Goal: Ask a question: Seek information or help from site administrators or community

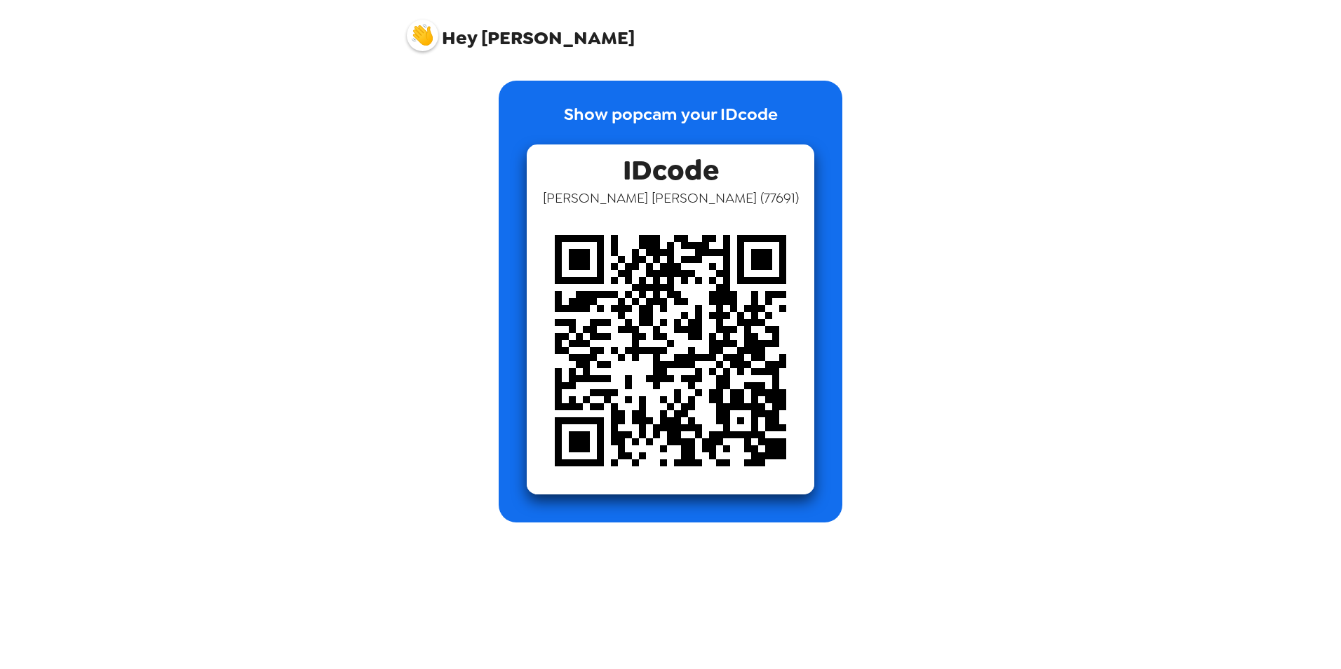
click at [716, 286] on img at bounding box center [671, 351] width 288 height 288
click at [995, 237] on div "Hey [PERSON_NAME] Show popcam your IDcode IDcode [PERSON_NAME] ( 77691 )" at bounding box center [670, 334] width 1341 height 669
click at [421, 36] on img at bounding box center [423, 36] width 32 height 32
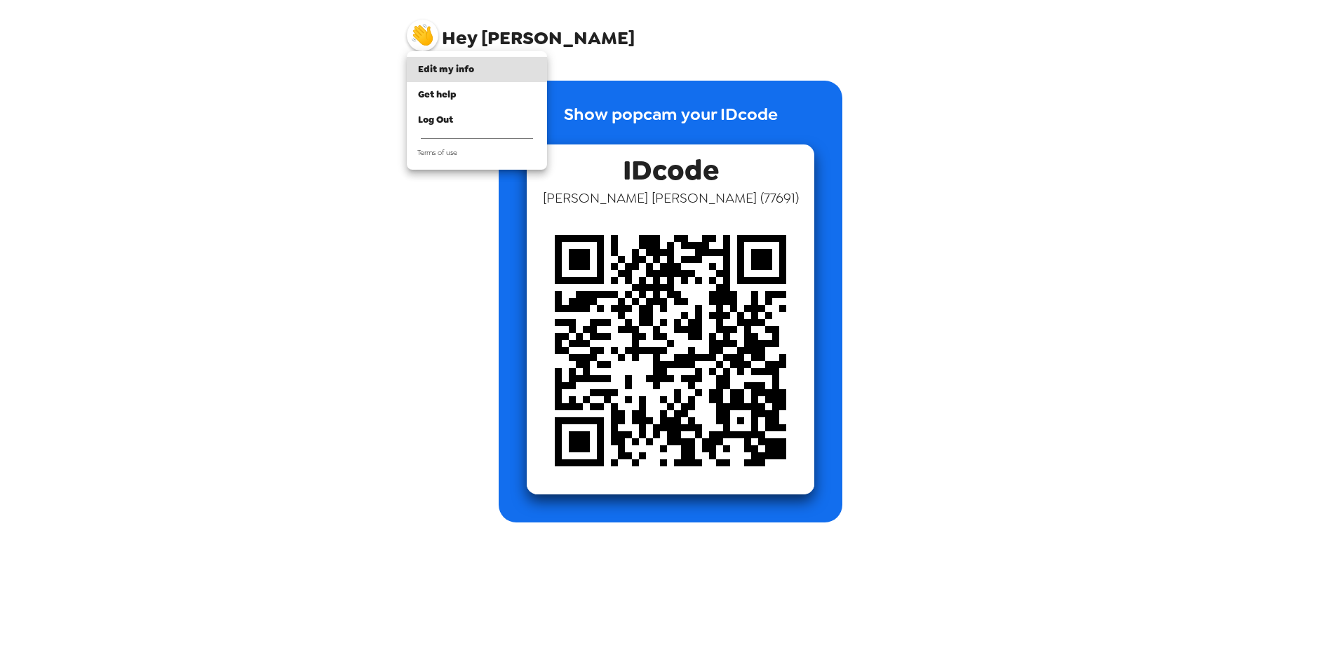
click at [913, 294] on div at bounding box center [670, 334] width 1341 height 669
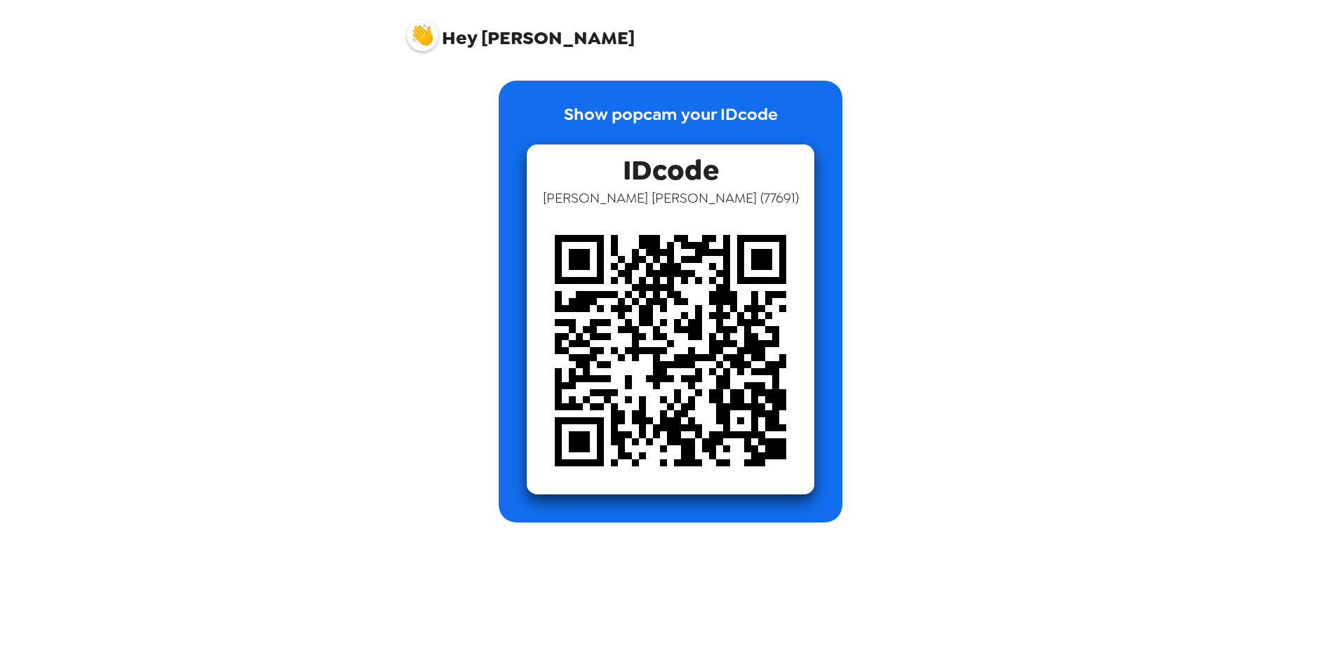
click at [746, 503] on div "Show popcam your IDcode IDcode [PERSON_NAME] ( 77691 )" at bounding box center [671, 302] width 344 height 442
click at [694, 567] on div "Show popcam your IDcode IDcode [PERSON_NAME] ( 77691 )" at bounding box center [670, 365] width 561 height 610
click at [689, 267] on img at bounding box center [671, 351] width 288 height 288
click at [431, 34] on img at bounding box center [423, 36] width 32 height 32
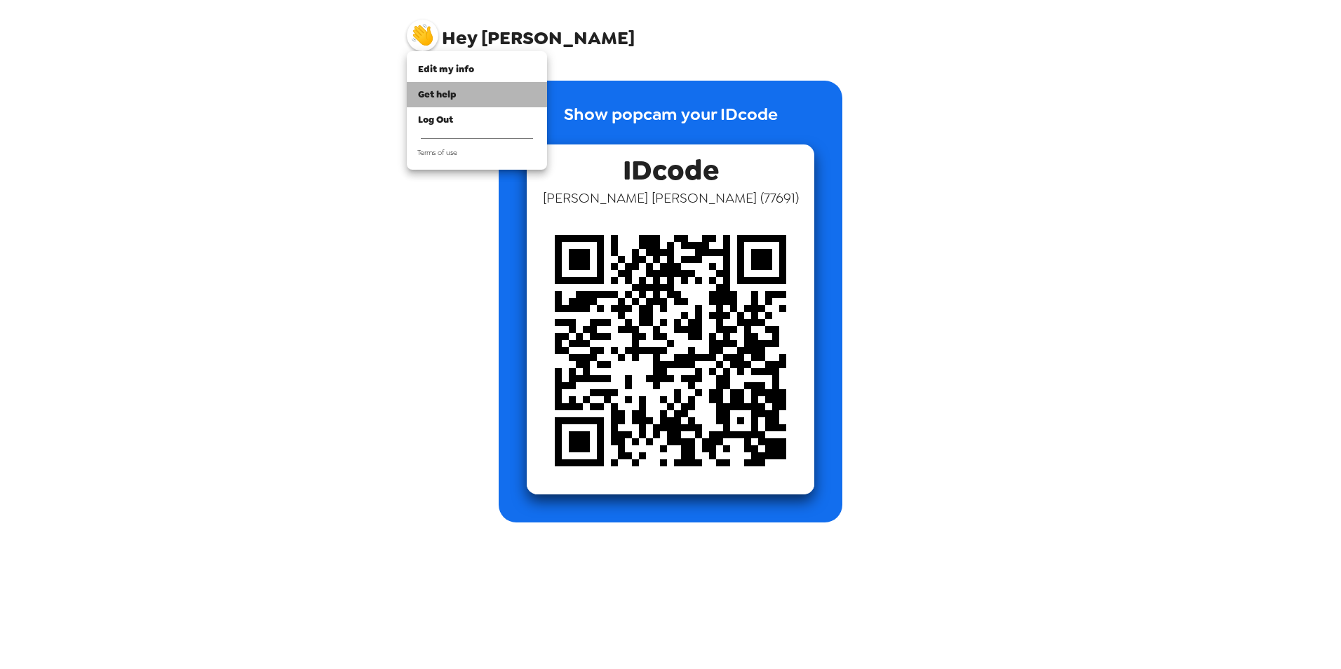
click at [429, 89] on span "Get help" at bounding box center [437, 94] width 39 height 12
click at [1059, 237] on div at bounding box center [670, 334] width 1341 height 669
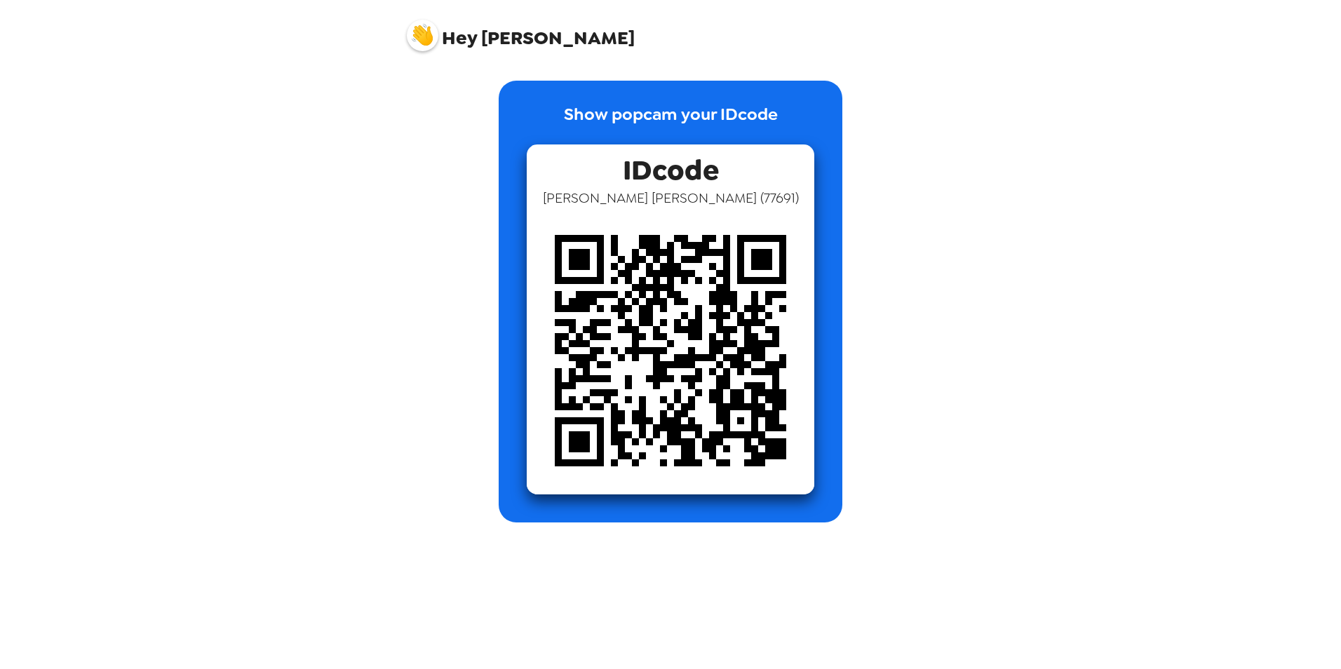
click at [650, 365] on img at bounding box center [671, 351] width 288 height 288
click at [918, 109] on div "Show popcam your IDcode IDcode [PERSON_NAME] ( 77691 )" at bounding box center [670, 302] width 533 height 442
click at [596, 261] on img at bounding box center [671, 351] width 288 height 288
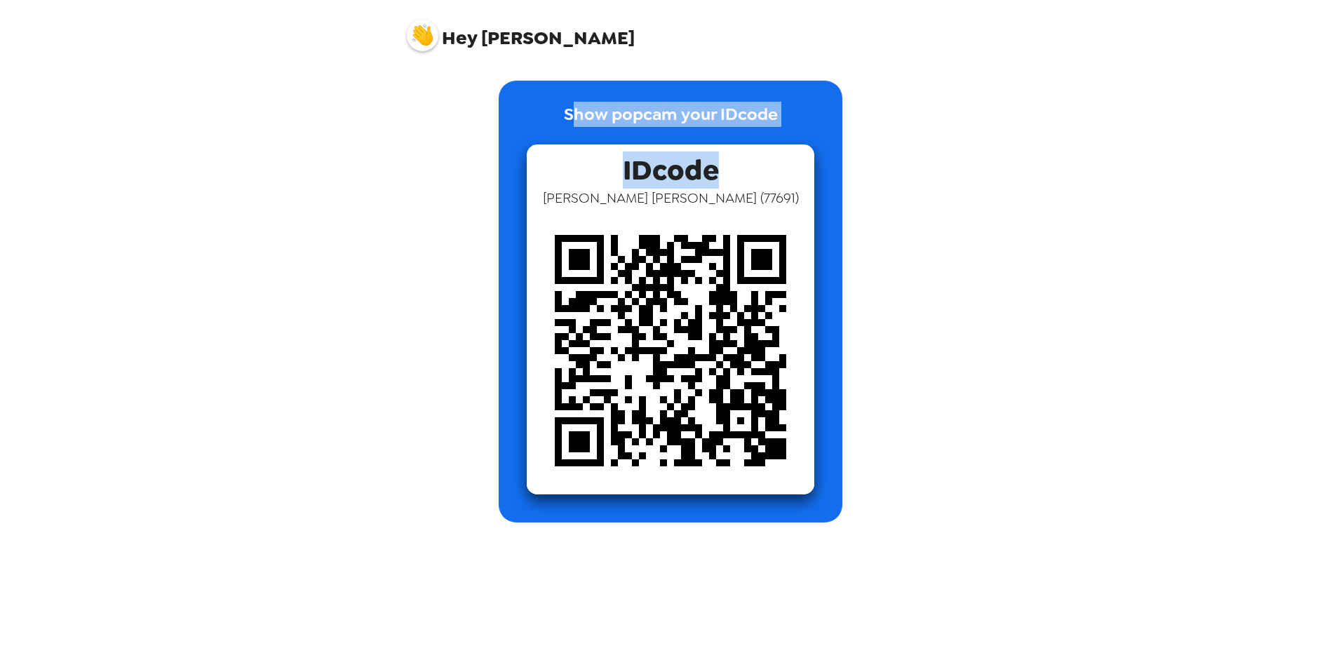
drag, startPoint x: 772, startPoint y: 116, endPoint x: 815, endPoint y: 116, distance: 42.8
click at [815, 116] on div "Show popcam your IDcode IDcode [PERSON_NAME] ( 77691 )" at bounding box center [671, 302] width 344 height 442
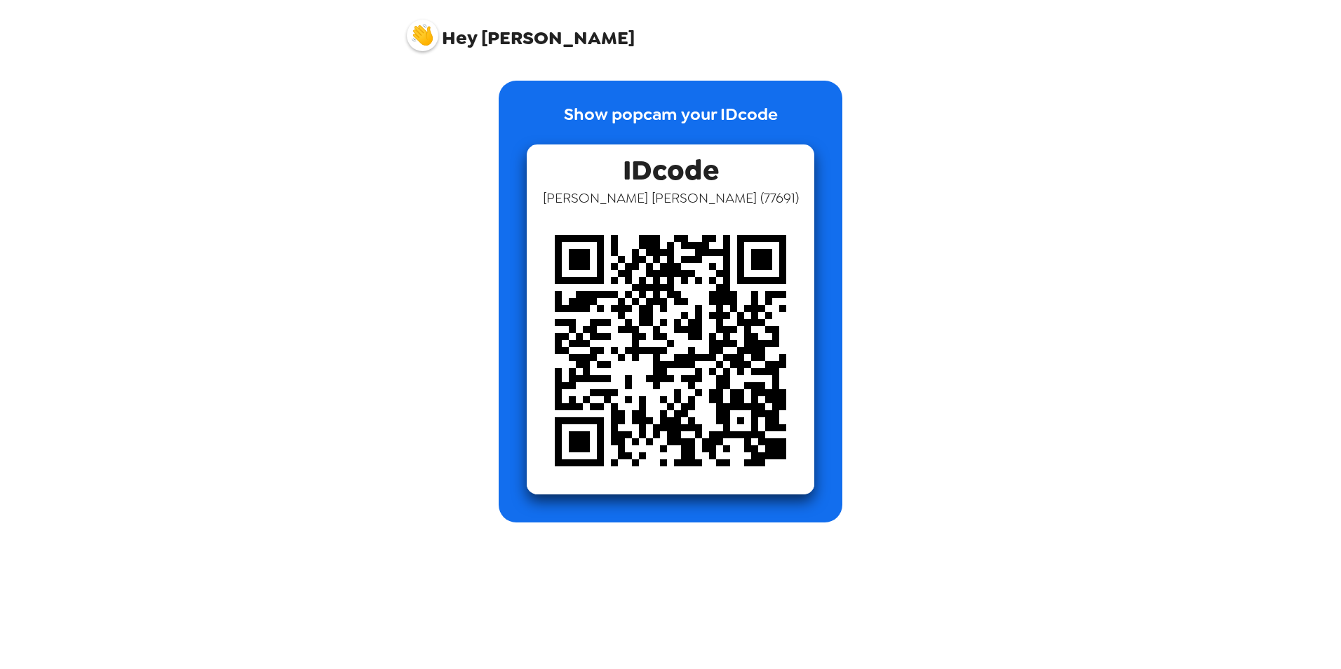
drag, startPoint x: 815, startPoint y: 116, endPoint x: 1042, endPoint y: 255, distance: 266.2
click at [1042, 255] on div "Hey [PERSON_NAME] Show popcam your IDcode IDcode [PERSON_NAME] ( 77691 )" at bounding box center [670, 334] width 1341 height 669
click at [650, 558] on div "Show popcam your IDcode IDcode [PERSON_NAME] ( 77691 )" at bounding box center [670, 365] width 561 height 610
drag, startPoint x: 903, startPoint y: 304, endPoint x: 573, endPoint y: 273, distance: 331.2
click at [897, 302] on div "Show popcam your IDcode IDcode [PERSON_NAME] ( 77691 )" at bounding box center [670, 302] width 533 height 442
